Goal: Book appointment/travel/reservation

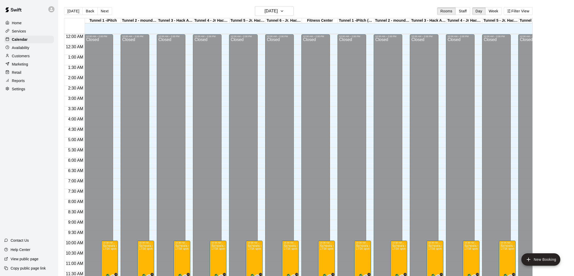
scroll to position [207, 0]
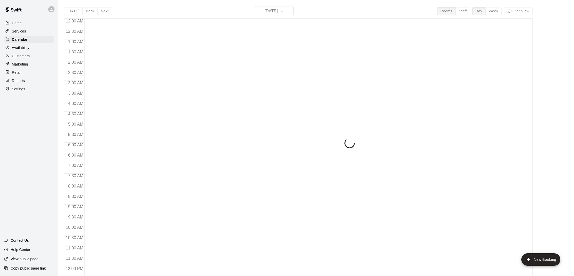
scroll to position [233, 0]
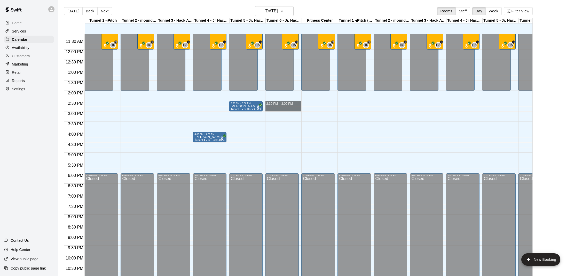
drag, startPoint x: 283, startPoint y: 103, endPoint x: 282, endPoint y: 108, distance: 4.9
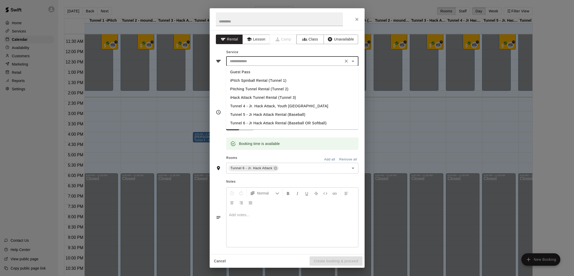
drag, startPoint x: 306, startPoint y: 62, endPoint x: 305, endPoint y: 94, distance: 32.3
click at [307, 62] on input "text" at bounding box center [285, 61] width 114 height 6
click at [266, 122] on li "Tunnel 6 - Jr Hack Attack Rental (Baseball OR Softball)" at bounding box center [292, 123] width 132 height 9
type input "**********"
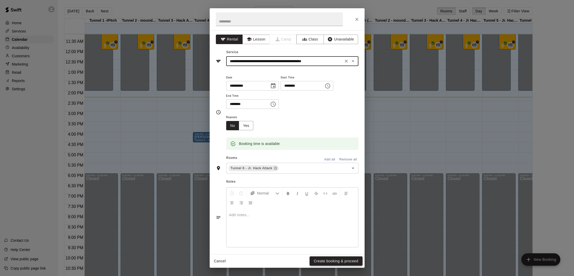
click at [329, 262] on button "Create booking & proceed" at bounding box center [336, 262] width 53 height 10
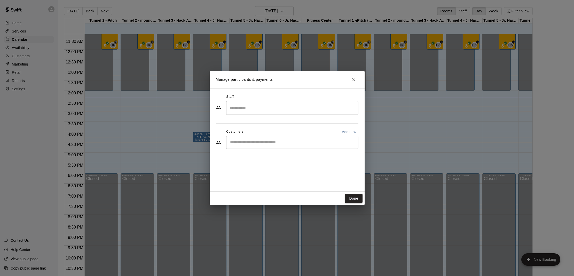
click at [241, 140] on input "Start typing to search customers..." at bounding box center [293, 142] width 128 height 5
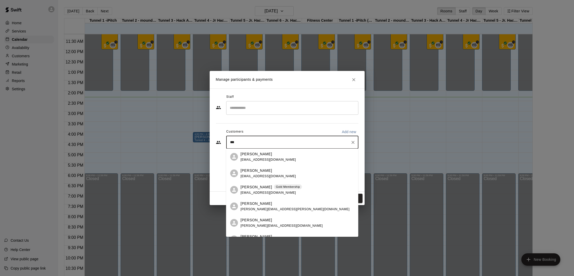
type input "****"
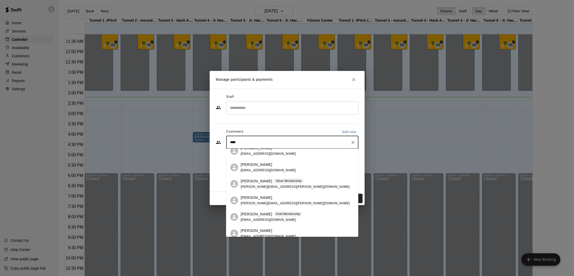
scroll to position [41, 0]
click at [261, 217] on span "wierm@live.com" at bounding box center [269, 219] width 56 height 4
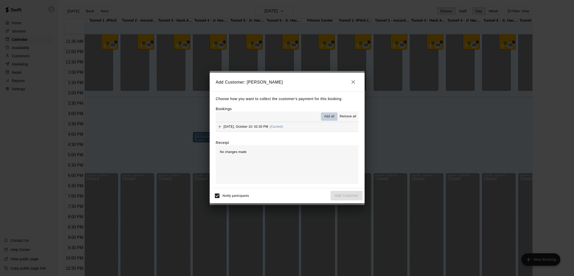
drag, startPoint x: 328, startPoint y: 115, endPoint x: 326, endPoint y: 117, distance: 3.3
click at [328, 115] on span "Add all" at bounding box center [329, 116] width 10 height 5
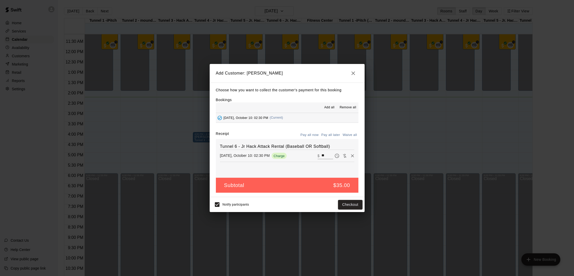
click at [352, 136] on button "Waive all" at bounding box center [349, 135] width 17 height 8
type input "*"
click at [346, 202] on button "Add customer" at bounding box center [347, 205] width 32 height 10
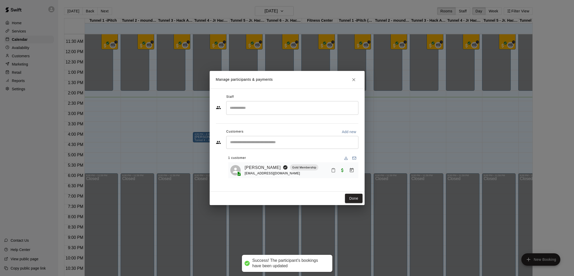
click at [329, 170] on button "Mark attendance" at bounding box center [333, 170] width 9 height 9
click at [347, 169] on p "Mark attended" at bounding box center [367, 169] width 46 height 5
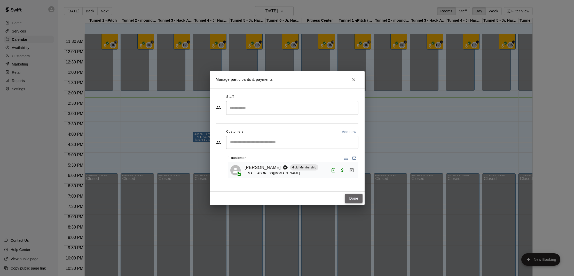
click at [358, 202] on button "Done" at bounding box center [353, 199] width 17 height 10
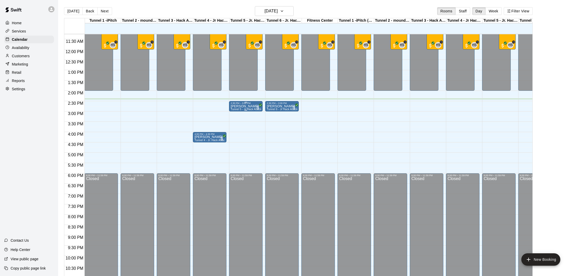
click at [233, 105] on div "2:30 PM – 3:00 PM" at bounding box center [246, 103] width 30 height 3
click at [239, 117] on button "edit" at bounding box center [236, 120] width 10 height 10
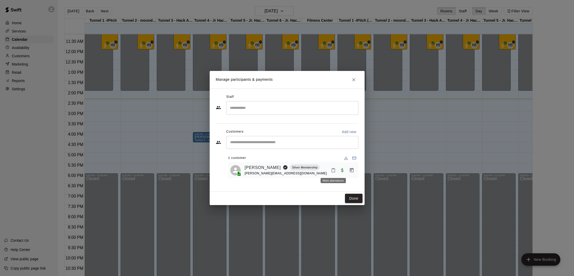
click at [334, 168] on rect "Mark attendance" at bounding box center [334, 168] width 2 height 1
drag, startPoint x: 358, startPoint y: 171, endPoint x: 358, endPoint y: 179, distance: 7.8
click at [358, 171] on p "Mark attended" at bounding box center [370, 172] width 46 height 5
click at [356, 196] on button "Done" at bounding box center [353, 199] width 17 height 10
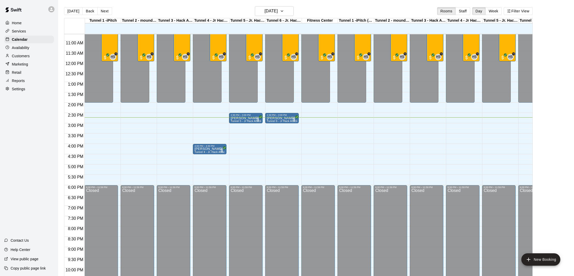
scroll to position [221, 0]
drag, startPoint x: 162, startPoint y: 133, endPoint x: 164, endPoint y: 140, distance: 6.6
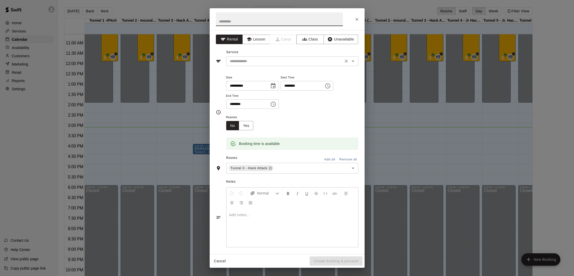
click at [248, 61] on input "text" at bounding box center [285, 61] width 114 height 6
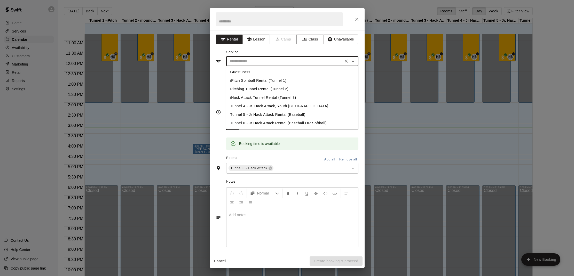
click at [250, 96] on li "iHack Attack Tunnel Rental (Tunnel 3)" at bounding box center [292, 97] width 132 height 9
type input "**********"
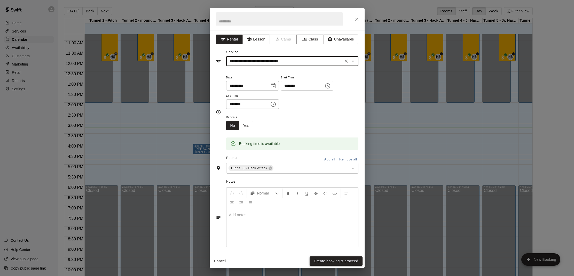
click at [328, 257] on button "Create booking & proceed" at bounding box center [336, 262] width 53 height 10
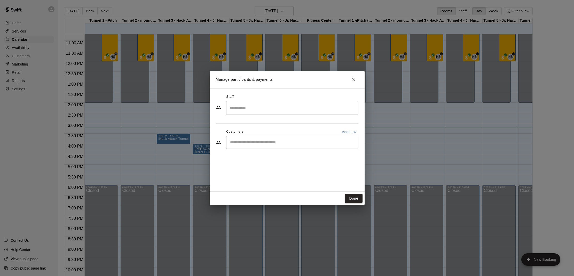
click at [248, 144] on input "Start typing to search customers..." at bounding box center [293, 142] width 128 height 5
type input "****"
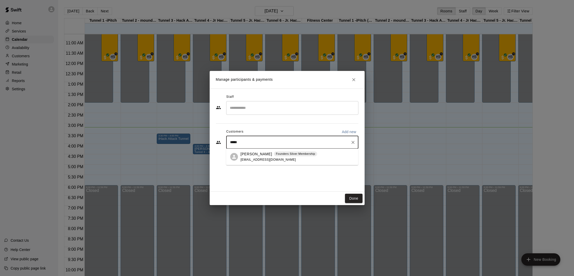
click at [257, 157] on div "Finn Kennedy Founders Silver Membership jkennedy1@gmail.com" at bounding box center [279, 157] width 77 height 11
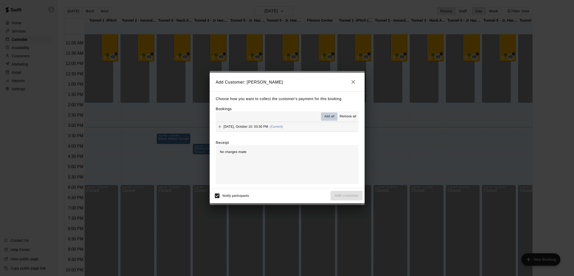
click at [328, 116] on span "Add all" at bounding box center [329, 116] width 10 height 5
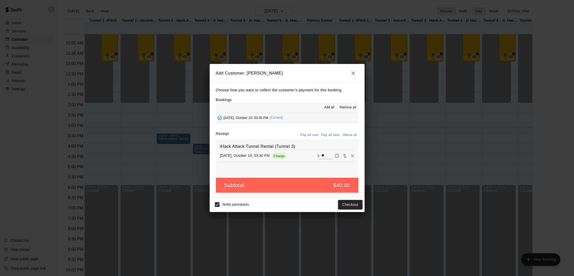
click at [346, 135] on button "Waive all" at bounding box center [349, 135] width 17 height 8
type input "*"
click at [345, 200] on button "Add customer" at bounding box center [347, 205] width 32 height 10
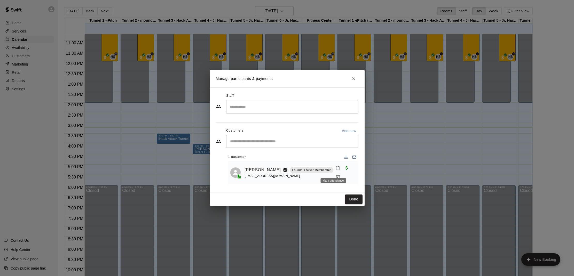
click at [333, 167] on button "Mark attendance" at bounding box center [337, 168] width 9 height 9
click at [348, 171] on p "Mark attended" at bounding box center [367, 169] width 46 height 5
click at [351, 201] on button "Done" at bounding box center [353, 200] width 17 height 10
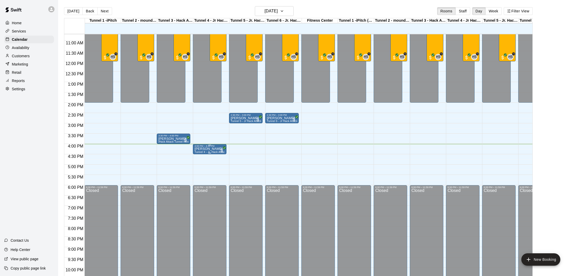
click at [206, 151] on span "Tunnel 4 - Jr. Hack Attack, Youth [GEOGRAPHIC_DATA]" at bounding box center [228, 152] width 69 height 3
click at [201, 169] on img "edit" at bounding box center [200, 169] width 6 height 6
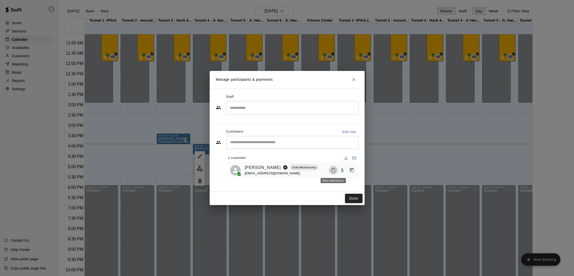
click at [333, 169] on rect "Mark attendance" at bounding box center [334, 168] width 2 height 1
click at [359, 171] on p "Mark attended" at bounding box center [370, 172] width 46 height 5
click at [350, 195] on button "Done" at bounding box center [353, 199] width 17 height 10
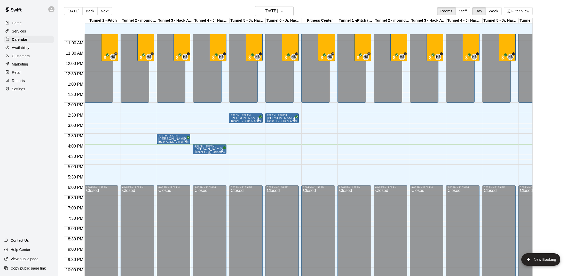
click at [204, 165] on button "edit" at bounding box center [200, 165] width 10 height 10
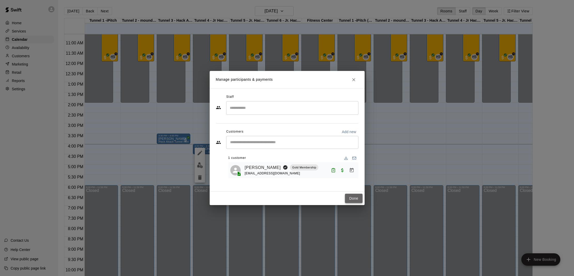
click at [353, 198] on button "Done" at bounding box center [353, 199] width 17 height 10
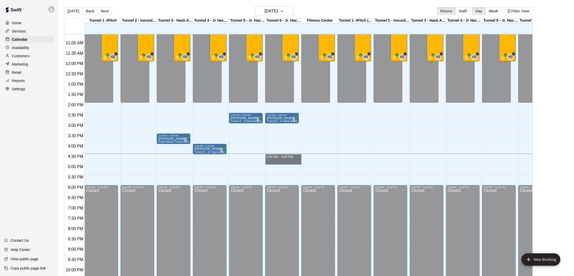
drag, startPoint x: 269, startPoint y: 155, endPoint x: 268, endPoint y: 160, distance: 4.7
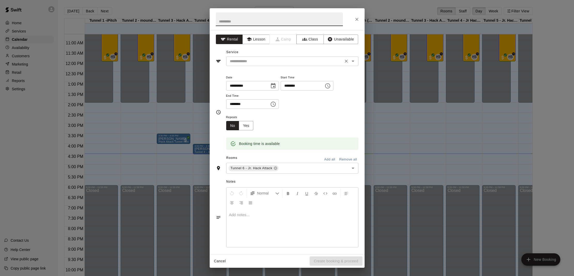
click at [248, 59] on input "text" at bounding box center [285, 61] width 114 height 6
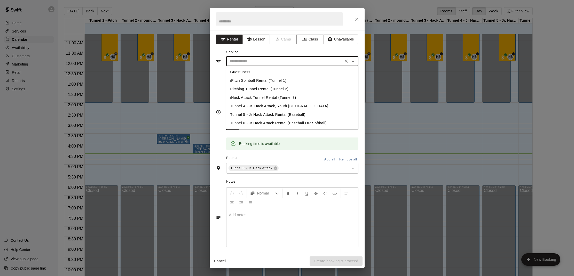
click at [254, 126] on li "Tunnel 6 - Jr Hack Attack Rental (Baseball OR Softball)" at bounding box center [292, 123] width 132 height 9
type input "**********"
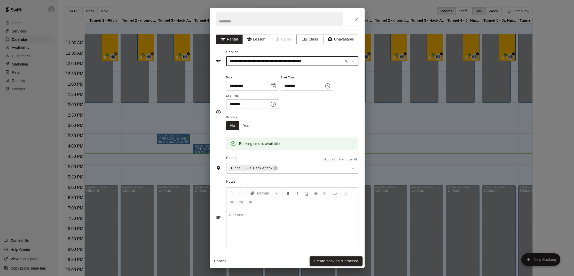
drag, startPoint x: 337, startPoint y: 256, endPoint x: 339, endPoint y: 260, distance: 4.9
click at [338, 256] on div "Cancel Create booking & proceed" at bounding box center [287, 262] width 155 height 14
click at [339, 260] on button "Create booking & proceed" at bounding box center [336, 262] width 53 height 10
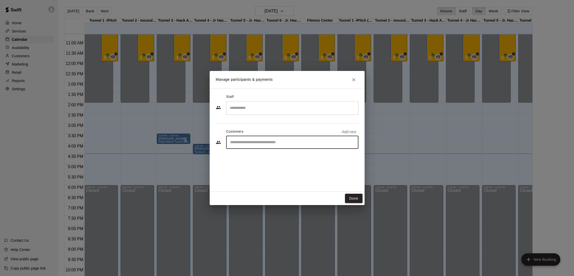
click at [261, 143] on input "Start typing to search customers..." at bounding box center [293, 142] width 128 height 5
type input "***"
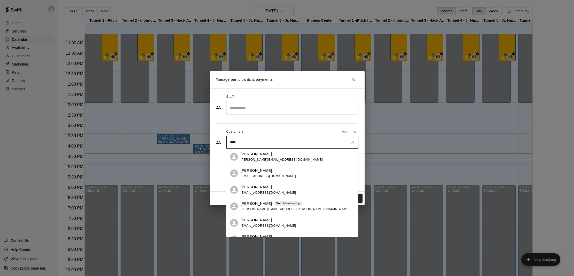
click at [241, 205] on p "Sam Barrer" at bounding box center [257, 203] width 32 height 5
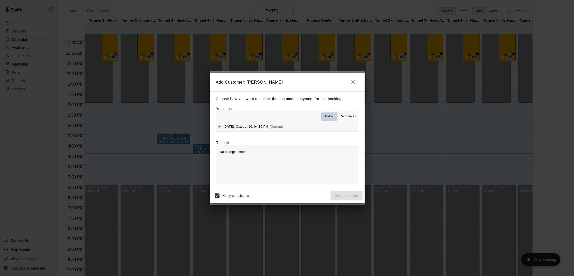
drag, startPoint x: 327, startPoint y: 117, endPoint x: 345, endPoint y: 148, distance: 35.5
click at [327, 118] on span "Add all" at bounding box center [329, 116] width 10 height 5
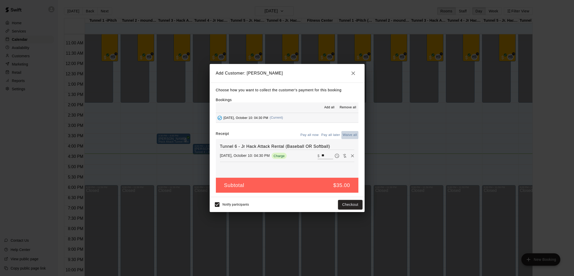
click at [349, 138] on button "Waive all" at bounding box center [349, 135] width 17 height 8
type input "*"
drag, startPoint x: 338, startPoint y: 220, endPoint x: 342, endPoint y: 209, distance: 11.8
click at [340, 215] on div "Add Customer: Sam Barrer Choose how you want to collect the customer's payment …" at bounding box center [287, 138] width 574 height 276
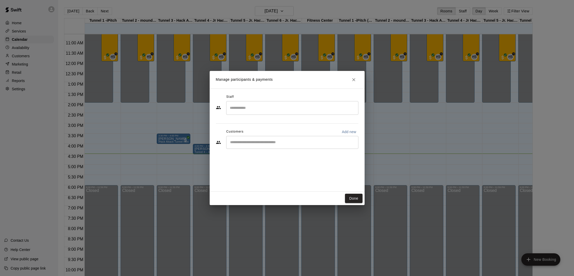
click at [259, 148] on div "​" at bounding box center [292, 142] width 132 height 13
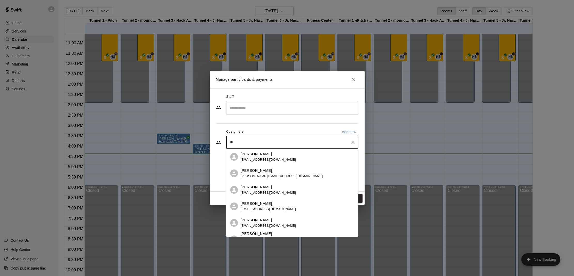
type input "*"
type input "*****"
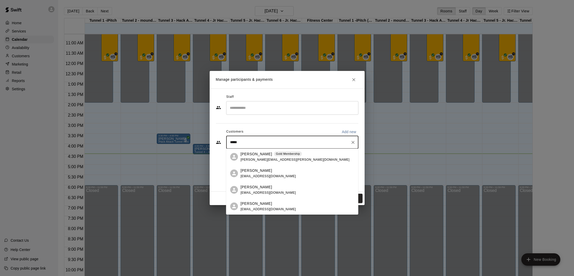
click at [271, 160] on span "sam.barrer@gmail.com" at bounding box center [295, 160] width 109 height 4
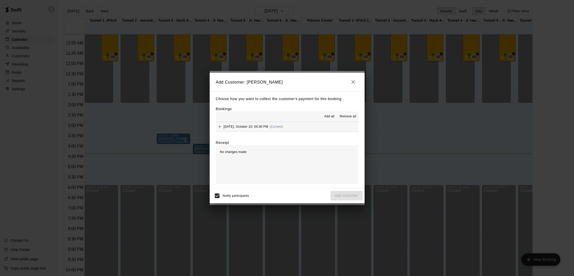
drag, startPoint x: 328, startPoint y: 117, endPoint x: 342, endPoint y: 136, distance: 23.8
click at [328, 117] on span "Add all" at bounding box center [329, 116] width 10 height 5
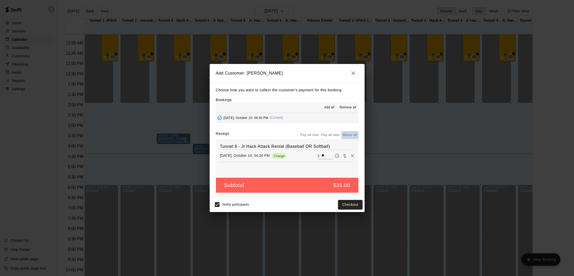
click at [349, 136] on button "Waive all" at bounding box center [349, 135] width 17 height 8
type input "*"
click at [345, 200] on button "Add customer" at bounding box center [347, 205] width 32 height 10
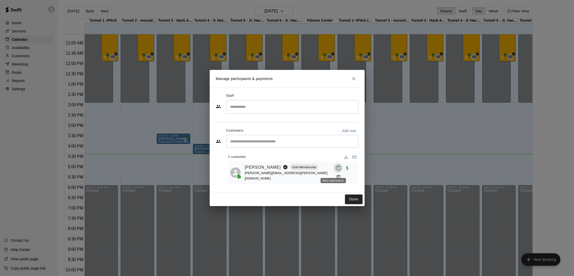
click at [336, 170] on icon "Mark attendance" at bounding box center [338, 168] width 5 height 5
click at [347, 170] on p "Mark attended" at bounding box center [369, 171] width 46 height 5
click at [348, 197] on button "Done" at bounding box center [353, 200] width 17 height 10
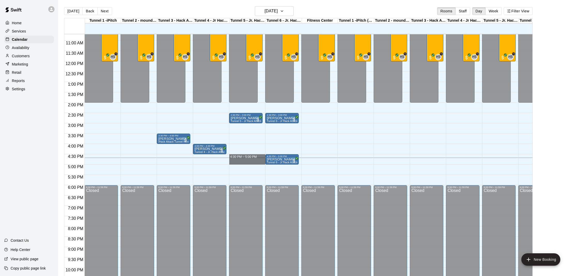
drag, startPoint x: 232, startPoint y: 156, endPoint x: 235, endPoint y: 162, distance: 6.4
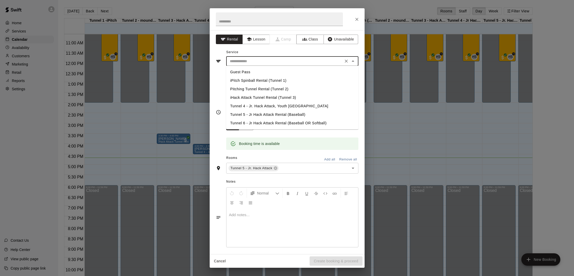
click at [248, 60] on input "text" at bounding box center [285, 61] width 114 height 6
click at [251, 113] on li "Tunnel 5 - Jr Hack Attack Rental (Baseball)" at bounding box center [292, 115] width 132 height 9
type input "**********"
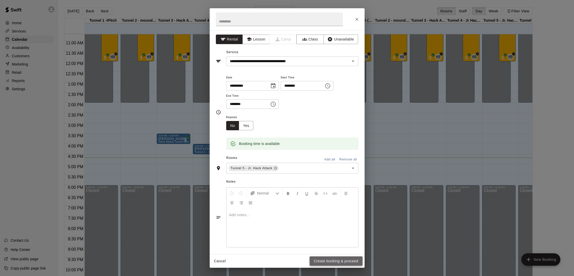
click at [325, 258] on button "Create booking & proceed" at bounding box center [336, 262] width 53 height 10
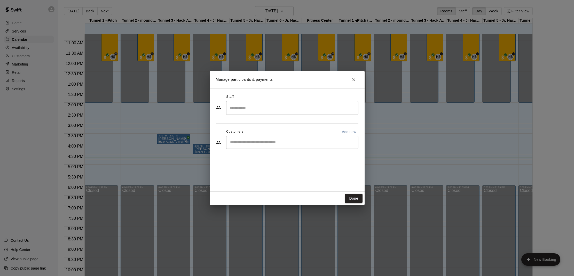
click at [241, 140] on input "Start typing to search customers..." at bounding box center [293, 142] width 128 height 5
type input "*******"
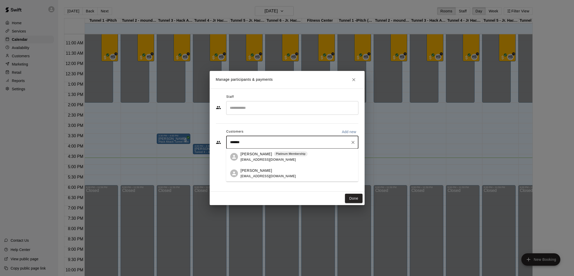
click at [254, 151] on div "Peter Vaughn Platinum Membership periballo96@gmail.com" at bounding box center [292, 157] width 132 height 17
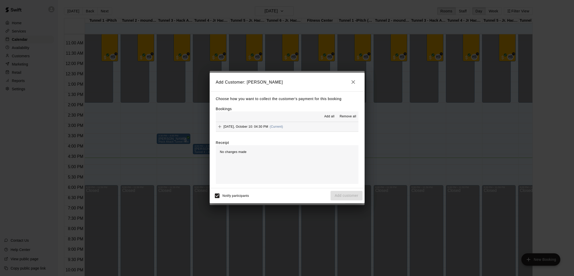
drag, startPoint x: 335, startPoint y: 116, endPoint x: 337, endPoint y: 120, distance: 4.6
click at [335, 116] on button "Add all" at bounding box center [329, 117] width 17 height 8
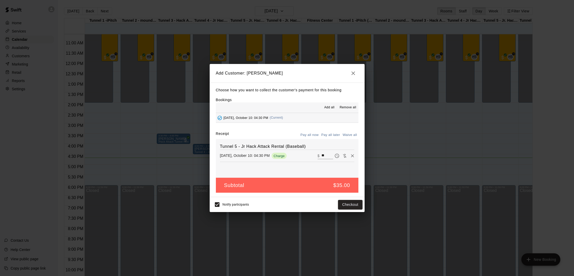
drag, startPoint x: 348, startPoint y: 133, endPoint x: 348, endPoint y: 146, distance: 12.9
click at [348, 138] on button "Waive all" at bounding box center [349, 135] width 17 height 8
type input "*"
click at [342, 209] on div "Notify participants Add customer" at bounding box center [287, 204] width 151 height 11
click at [340, 205] on button "Add customer" at bounding box center [347, 205] width 32 height 10
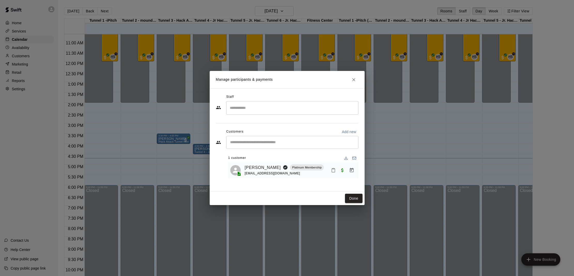
click at [339, 174] on div at bounding box center [342, 170] width 27 height 9
click at [334, 172] on icon "Mark attendance" at bounding box center [333, 170] width 5 height 5
click at [342, 170] on rect at bounding box center [342, 170] width 2 height 1
click at [357, 195] on button "Done" at bounding box center [353, 199] width 17 height 10
